Goal: Obtain resource: Obtain resource

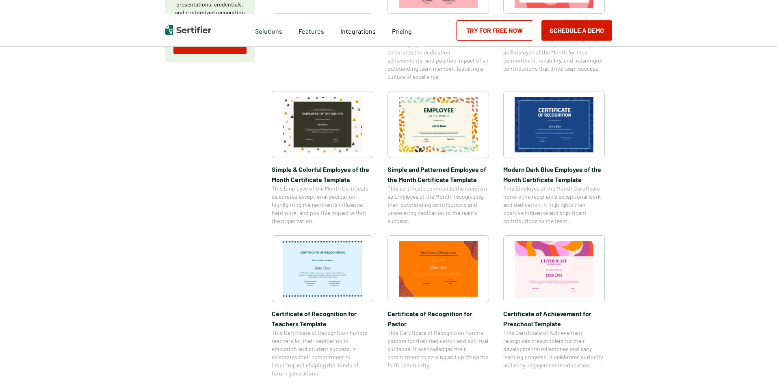
scroll to position [244, 0]
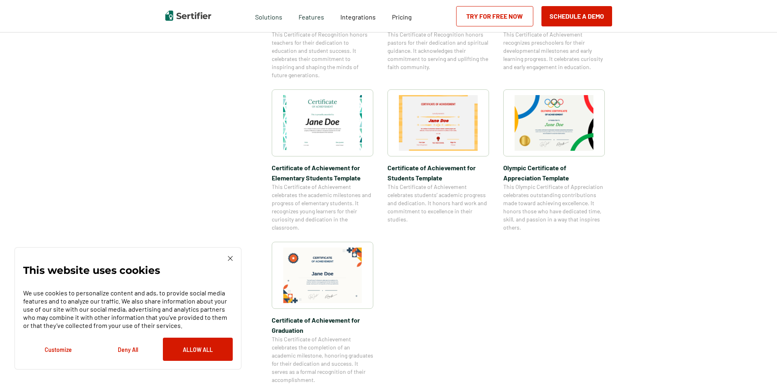
scroll to position [487, 0]
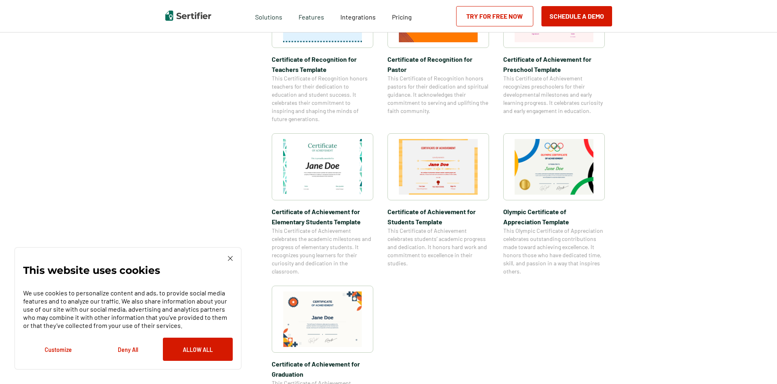
click at [332, 174] on img at bounding box center [322, 167] width 79 height 56
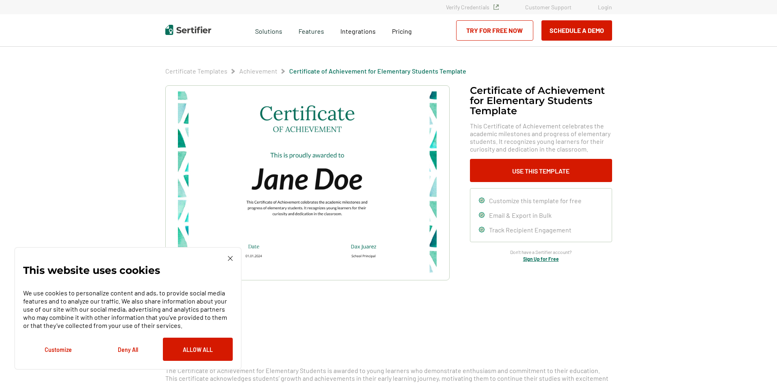
click at [230, 258] on img at bounding box center [230, 258] width 5 height 5
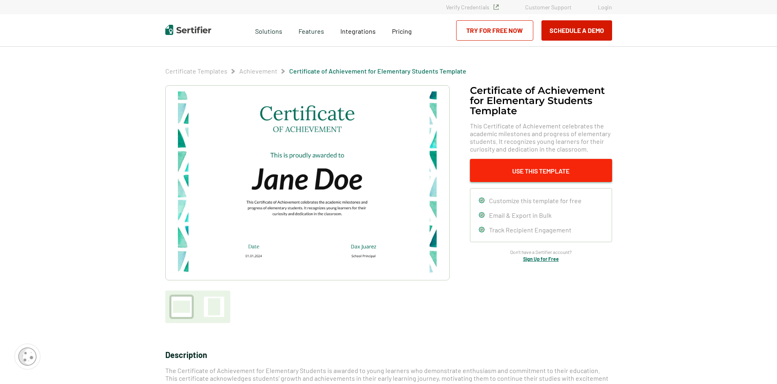
click at [547, 170] on button "Use This Template" at bounding box center [541, 170] width 142 height 23
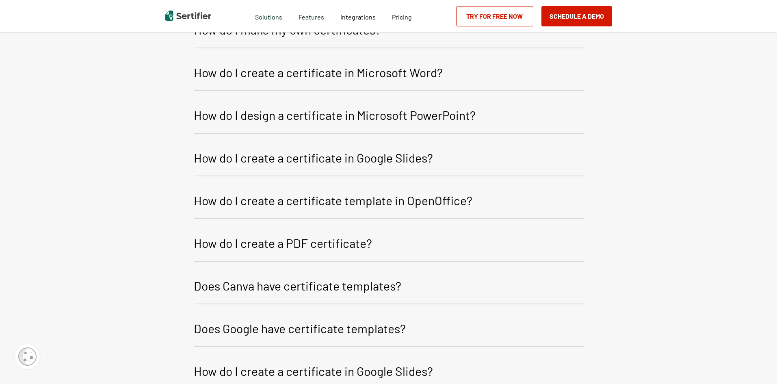
scroll to position [1062, 0]
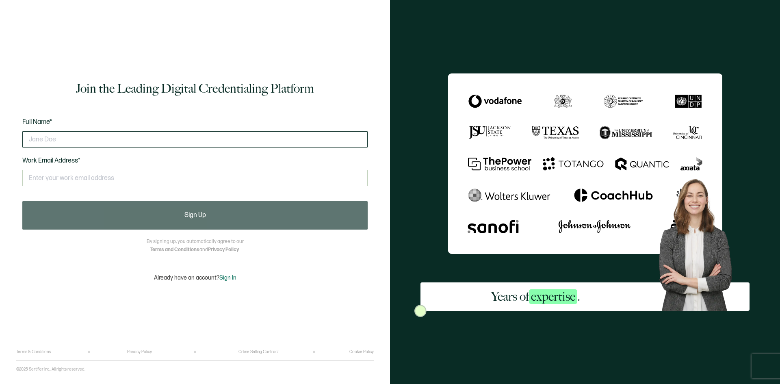
click at [93, 137] on input "text" at bounding box center [194, 139] width 345 height 16
click at [148, 175] on input "text" at bounding box center [194, 178] width 345 height 16
click at [189, 133] on input "[PERSON_NAME] "The Blue Eyed Devil" [PERSON_NAME]" at bounding box center [194, 139] width 345 height 16
type input "J"
